Goal: Information Seeking & Learning: Learn about a topic

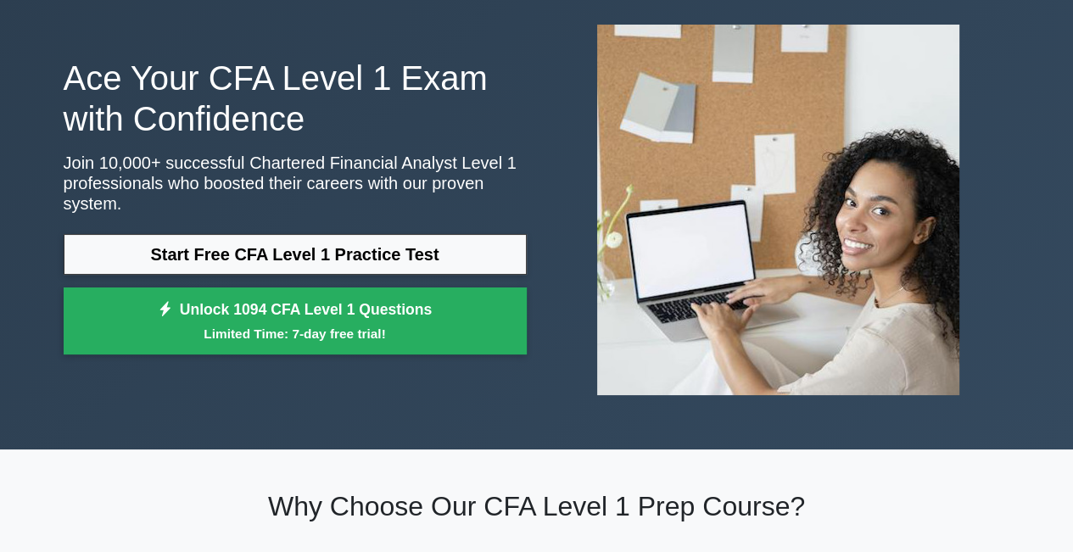
scroll to position [170, 0]
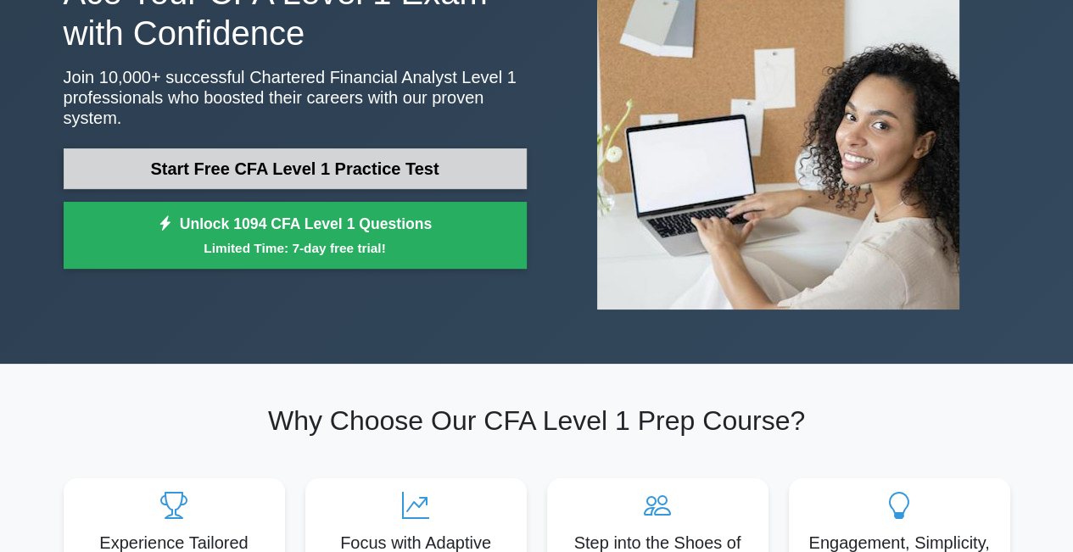
click at [417, 154] on link "Start Free CFA Level 1 Practice Test" at bounding box center [295, 168] width 463 height 41
click at [380, 154] on link "Start Free CFA Level 1 Practice Test" at bounding box center [295, 168] width 463 height 41
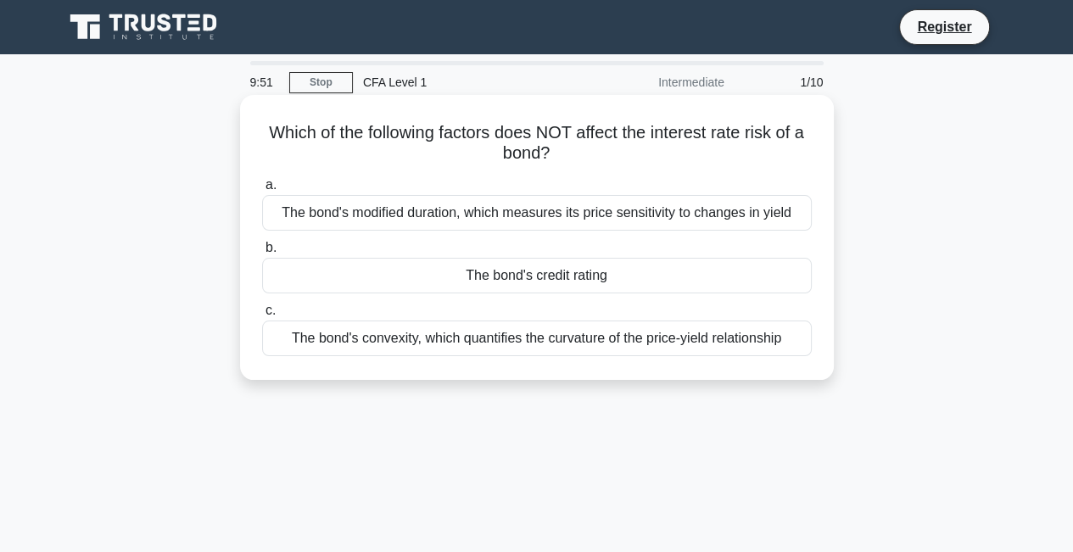
click at [288, 216] on div "The bond's modified duration, which measures its price sensitivity to changes i…" at bounding box center [537, 213] width 550 height 36
click at [262, 191] on input "a. The bond's modified duration, which measures its price sensitivity to change…" at bounding box center [262, 185] width 0 height 11
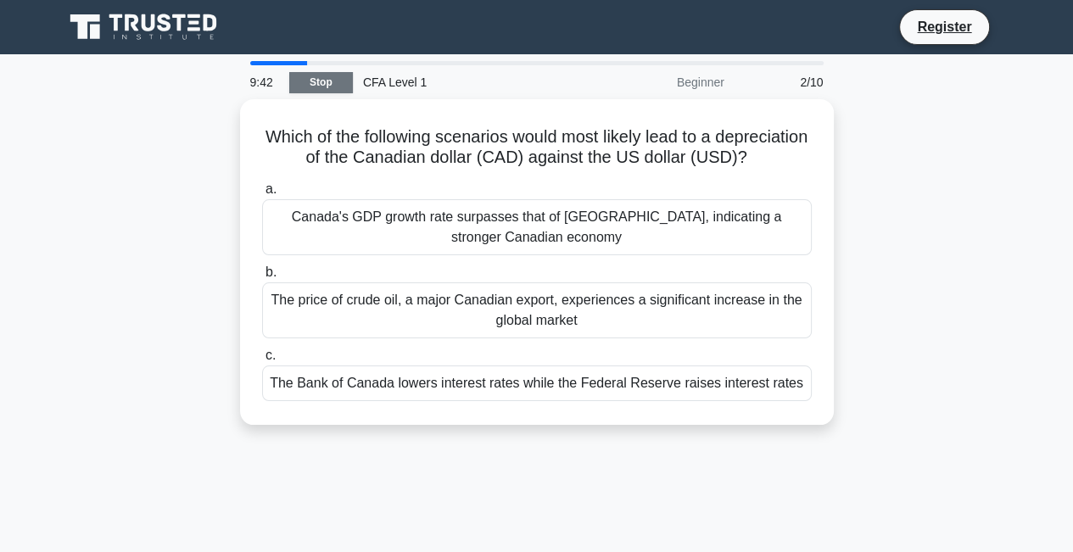
click at [307, 74] on link "Stop" at bounding box center [321, 82] width 64 height 21
